Goal: Navigation & Orientation: Understand site structure

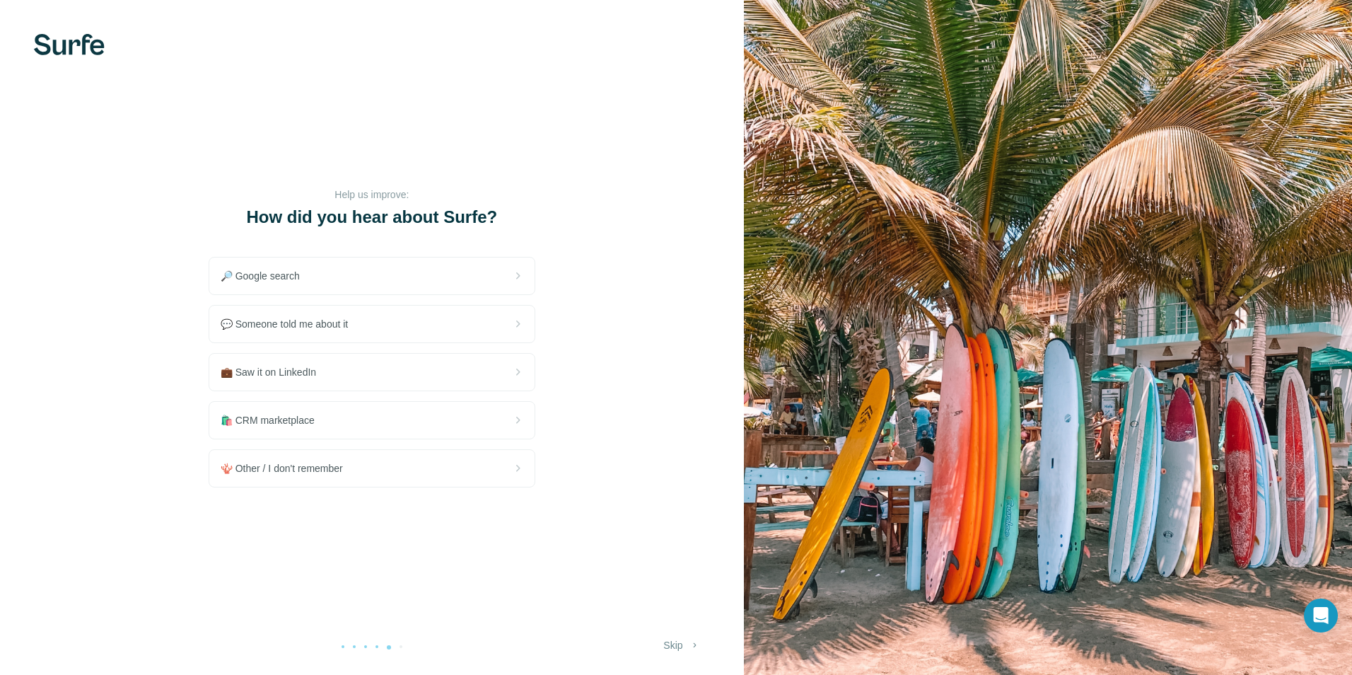
click at [669, 642] on button "Skip" at bounding box center [682, 644] width 56 height 25
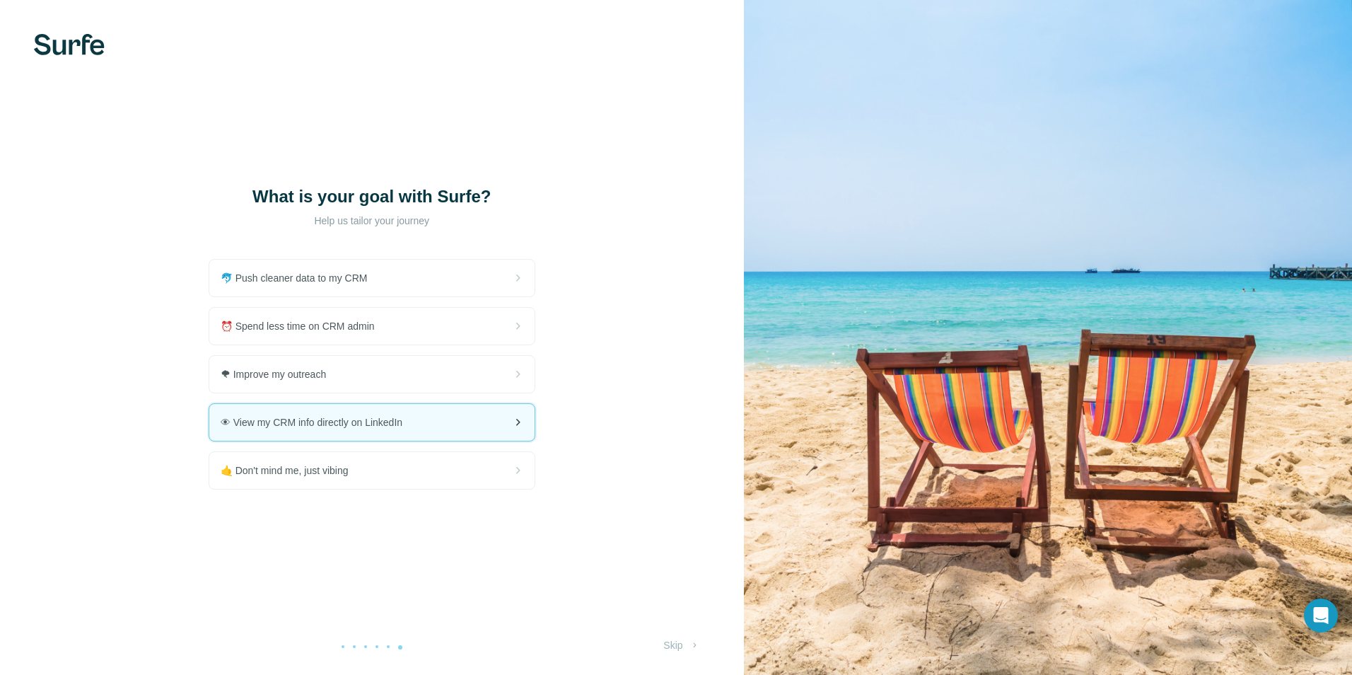
click at [389, 422] on span "👁 View my CRM info directly on LinkedIn" at bounding box center [317, 422] width 193 height 14
